Goal: Information Seeking & Learning: Compare options

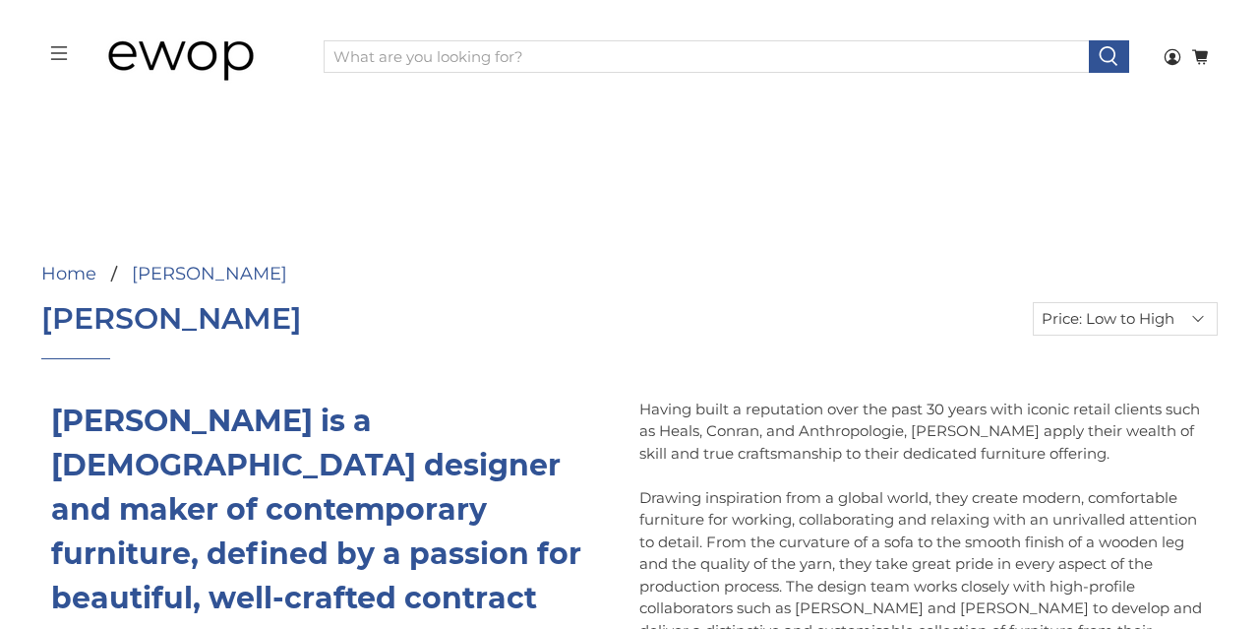
select select "price-ascending"
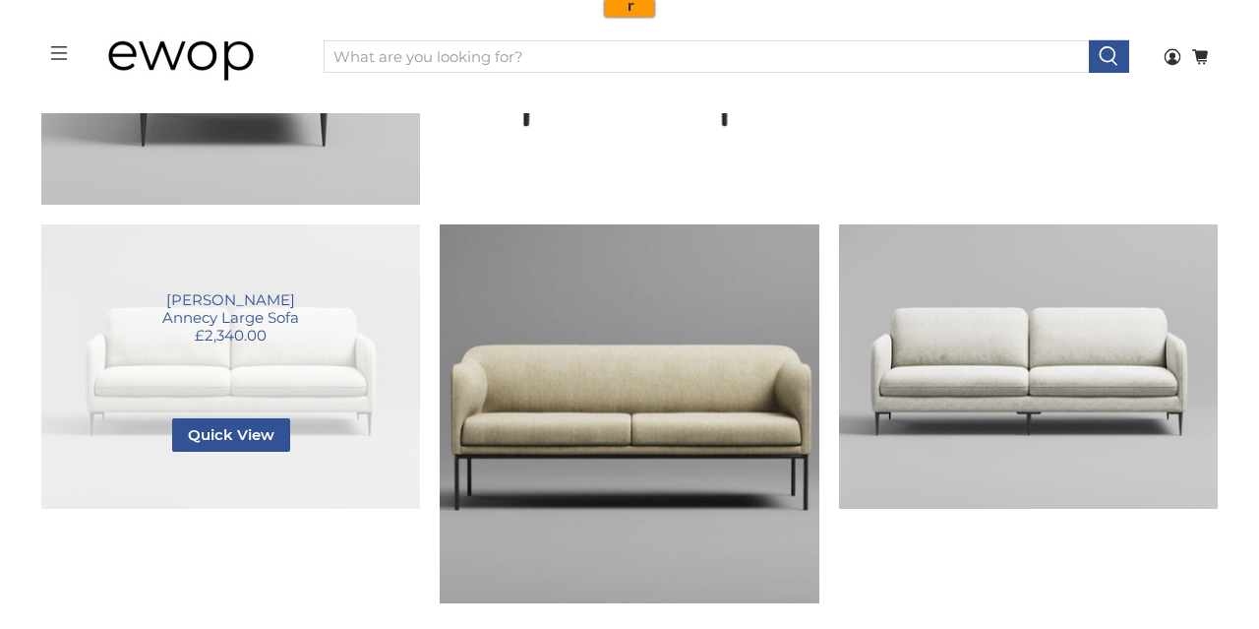
click at [292, 388] on link "Annecy Large Sofa" at bounding box center [230, 366] width 379 height 284
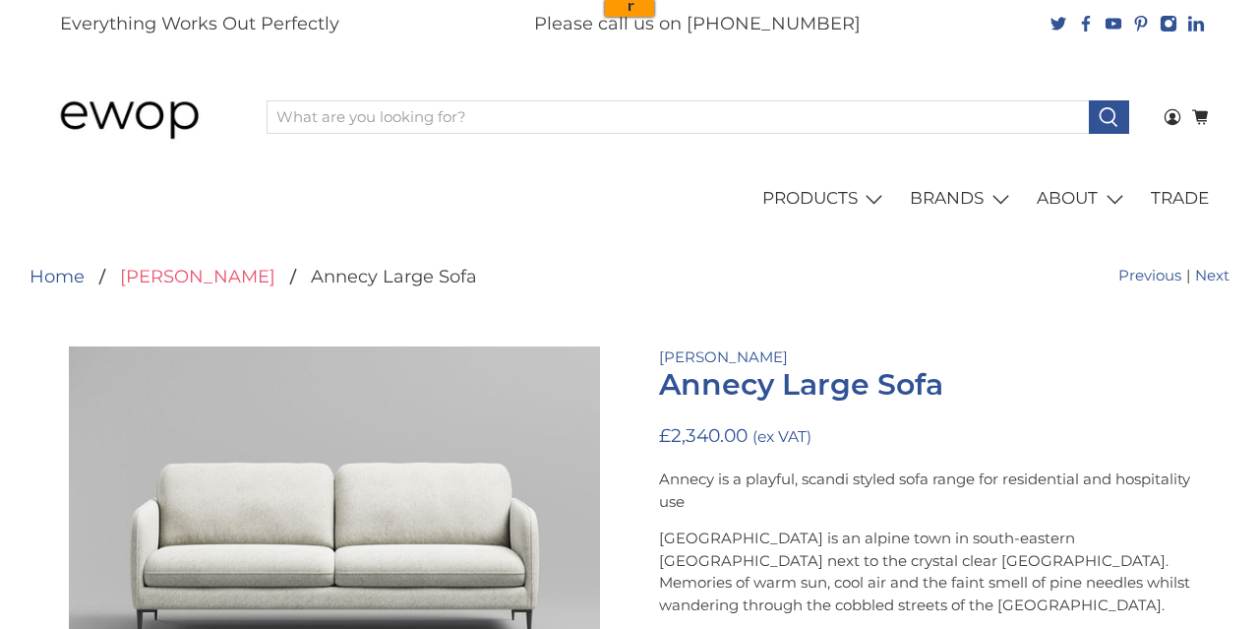
click at [172, 269] on link "[PERSON_NAME]" at bounding box center [197, 277] width 155 height 18
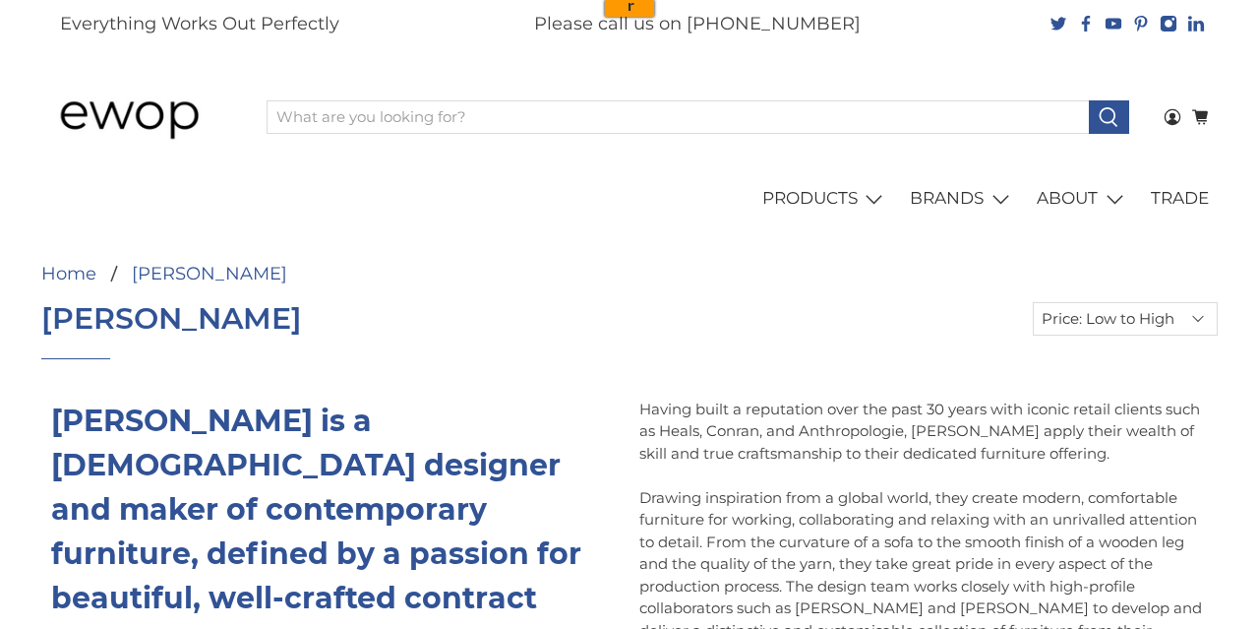
select select "price-ascending"
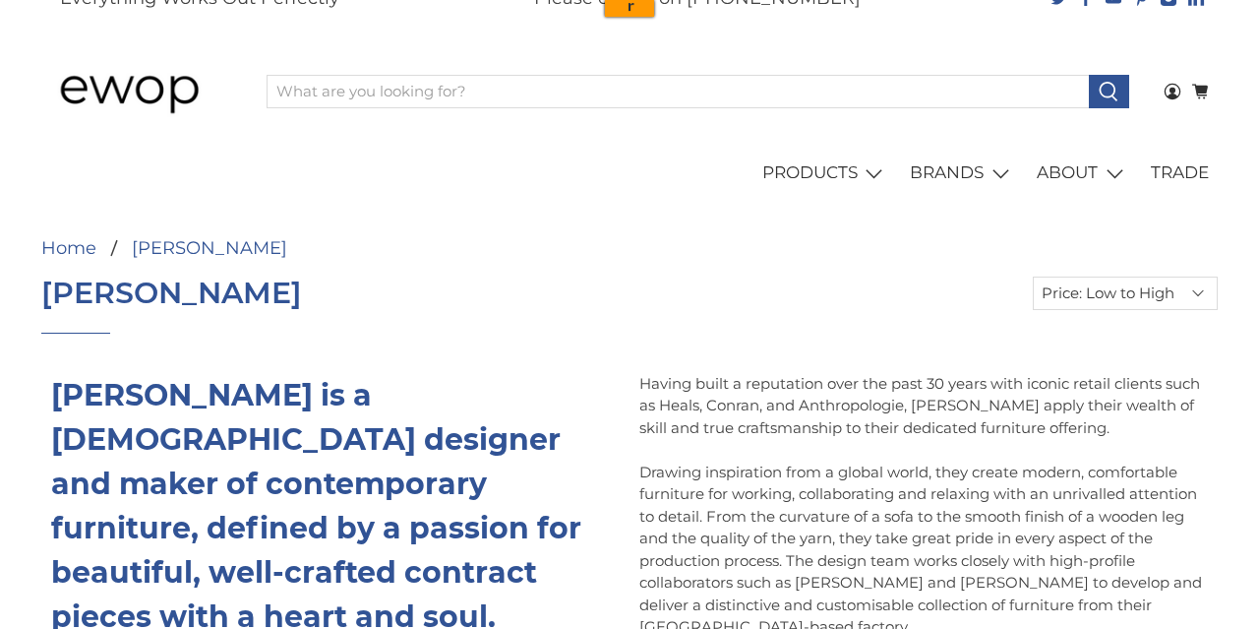
scroll to position [27, 0]
